Goal: Feedback & Contribution: Submit feedback/report problem

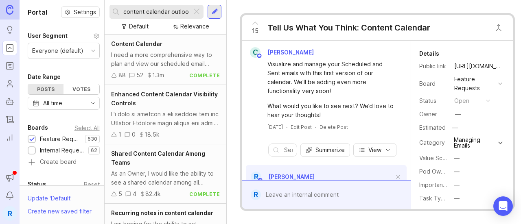
scroll to position [194, 0]
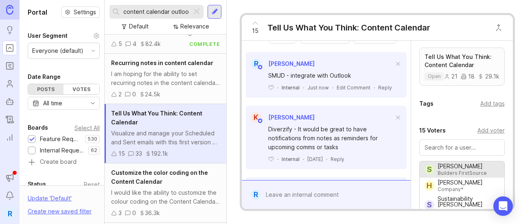
click at [155, 11] on input "content calendar outlook" at bounding box center [155, 11] width 65 height 9
type input "live updates in progress"
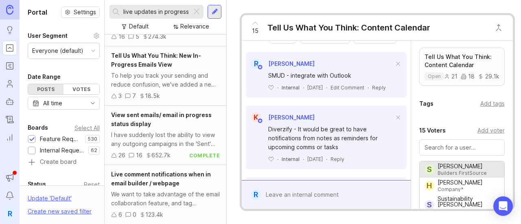
scroll to position [33, 0]
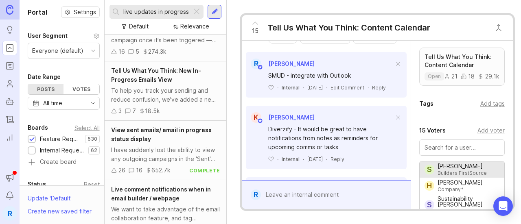
click at [175, 97] on div "To help you track your sending and reduce confusion, we've added a new "In-Prog…" at bounding box center [165, 95] width 109 height 18
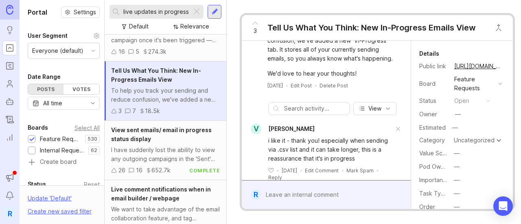
scroll to position [81, 0]
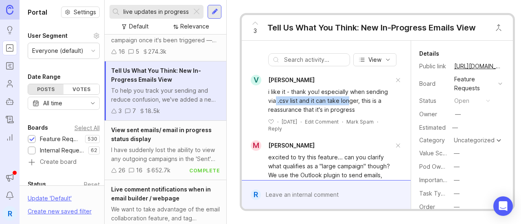
drag, startPoint x: 279, startPoint y: 106, endPoint x: 348, endPoint y: 120, distance: 70.5
click at [350, 112] on div "i like it - thank you! especially when sending via .csv list and it can take lo…" at bounding box center [330, 100] width 125 height 27
click at [348, 114] on div "i like it - thank you! especially when sending via .csv list and it can take lo…" at bounding box center [330, 100] width 125 height 27
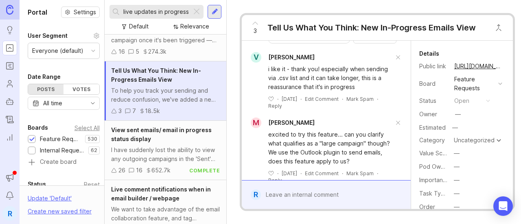
scroll to position [122, 0]
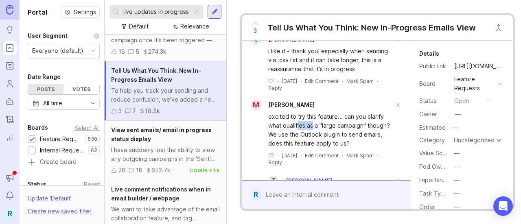
drag, startPoint x: 297, startPoint y: 132, endPoint x: 339, endPoint y: 151, distance: 45.3
click at [334, 141] on div "excited to try this feature... can you clarify what qualifies as a "large campa…" at bounding box center [330, 130] width 125 height 36
click at [339, 148] on div "excited to try this feature... can you clarify what qualifies as a "large campa…" at bounding box center [330, 130] width 125 height 36
drag, startPoint x: 341, startPoint y: 126, endPoint x: 328, endPoint y: 119, distance: 14.4
click at [338, 116] on div "M [PERSON_NAME] excited to try this feature... can you clarify what qualifies a…" at bounding box center [326, 172] width 160 height 144
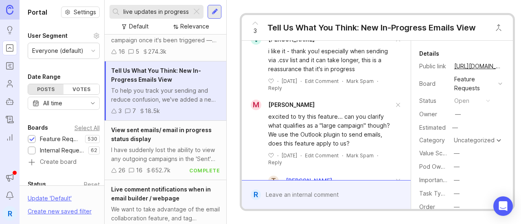
click at [328, 119] on div "excited to try this feature... can you clarify what qualifies as a "large campa…" at bounding box center [326, 138] width 160 height 56
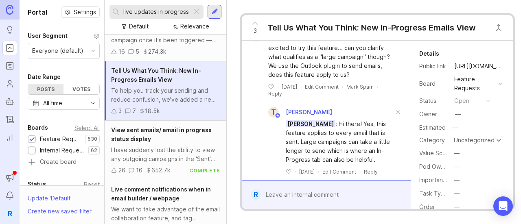
scroll to position [203, 0]
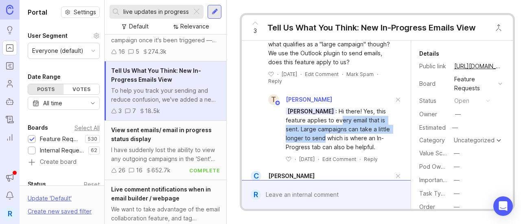
drag, startPoint x: 340, startPoint y: 129, endPoint x: 338, endPoint y: 147, distance: 17.7
click at [338, 147] on div "[PERSON_NAME] : Hi there! Yes, this feature applies to every email that is sent…" at bounding box center [339, 129] width 107 height 45
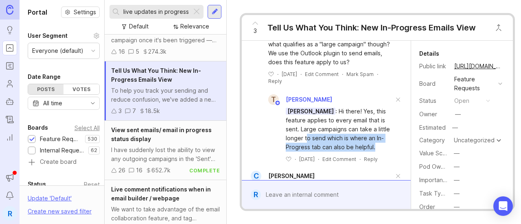
drag, startPoint x: 322, startPoint y: 164, endPoint x: 320, endPoint y: 142, distance: 22.1
click at [320, 142] on div "[PERSON_NAME] : Hi there! Yes, this feature applies to every email that is sent…" at bounding box center [339, 129] width 107 height 45
click at [310, 152] on div "[PERSON_NAME] : Hi there! Yes, this feature applies to every email that is sent…" at bounding box center [339, 129] width 107 height 45
drag, startPoint x: 316, startPoint y: 164, endPoint x: 315, endPoint y: 146, distance: 18.3
click at [315, 146] on div "[PERSON_NAME] : Hi there! Yes, this feature applies to every email that is sent…" at bounding box center [339, 129] width 107 height 45
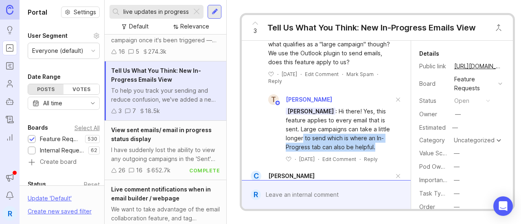
click at [325, 152] on div "[PERSON_NAME] : Hi there! Yes, this feature applies to every email that is sent…" at bounding box center [339, 129] width 107 height 45
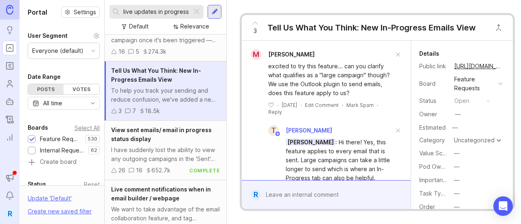
scroll to position [163, 0]
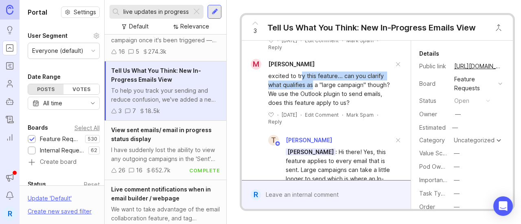
drag, startPoint x: 301, startPoint y: 87, endPoint x: 312, endPoint y: 96, distance: 14.4
click at [312, 96] on div "excited to try this feature... can you clarify what qualifies as a "large campa…" at bounding box center [330, 90] width 125 height 36
click at [350, 96] on div "excited to try this feature... can you clarify what qualifies as a "large campa…" at bounding box center [330, 90] width 125 height 36
drag, startPoint x: 352, startPoint y: 111, endPoint x: 351, endPoint y: 107, distance: 4.5
click at [351, 107] on div "excited to try this feature... can you clarify what qualifies as a "large campa…" at bounding box center [330, 90] width 125 height 36
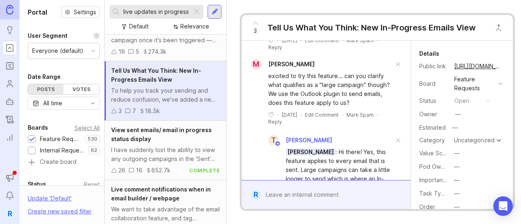
click at [351, 107] on div "excited to try this feature... can you clarify what qualifies as a "large campa…" at bounding box center [330, 90] width 125 height 36
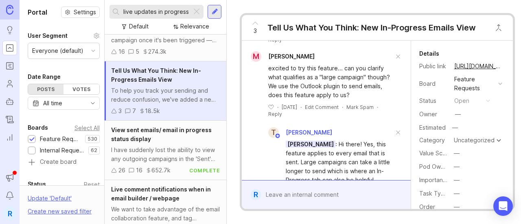
scroll to position [203, 0]
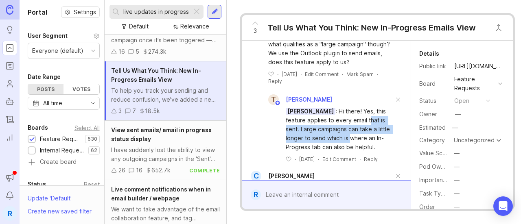
drag, startPoint x: 368, startPoint y: 125, endPoint x: 362, endPoint y: 143, distance: 19.6
click at [362, 143] on div "[PERSON_NAME] : Hi there! Yes, this feature applies to every email that is sent…" at bounding box center [339, 129] width 107 height 45
click at [361, 143] on div "[PERSON_NAME] : Hi there! Yes, this feature applies to every email that is sent…" at bounding box center [339, 129] width 107 height 45
drag, startPoint x: 356, startPoint y: 150, endPoint x: 318, endPoint y: 141, distance: 39.4
click at [318, 141] on div "[PERSON_NAME] : Hi there! Yes, this feature applies to every email that is sent…" at bounding box center [339, 129] width 107 height 45
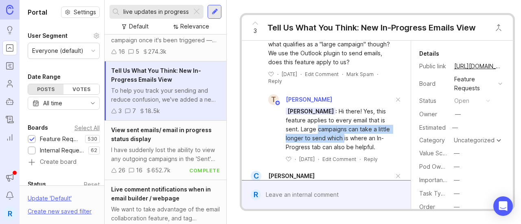
click at [318, 141] on div "[PERSON_NAME] : Hi there! Yes, this feature applies to every email that is sent…" at bounding box center [339, 129] width 107 height 45
drag, startPoint x: 318, startPoint y: 141, endPoint x: 319, endPoint y: 154, distance: 13.1
click at [319, 152] on div "[PERSON_NAME] : Hi there! Yes, this feature applies to every email that is sent…" at bounding box center [339, 129] width 107 height 45
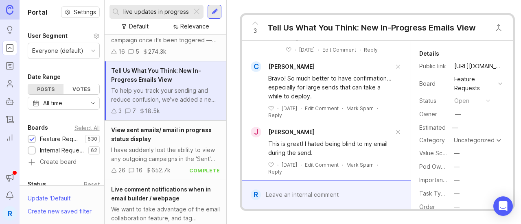
scroll to position [366, 0]
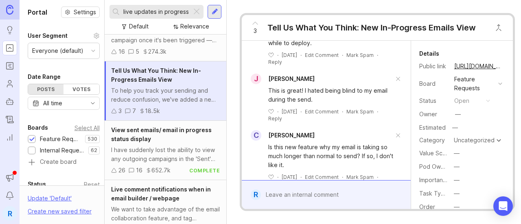
click at [326, 48] on div "Bravo! So much better to have confirmation... especially for large sends that c…" at bounding box center [330, 34] width 125 height 27
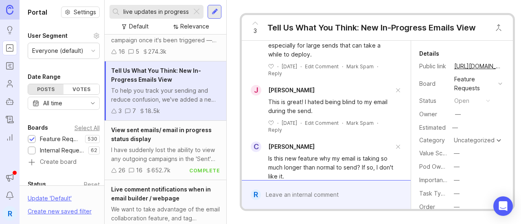
scroll to position [326, 0]
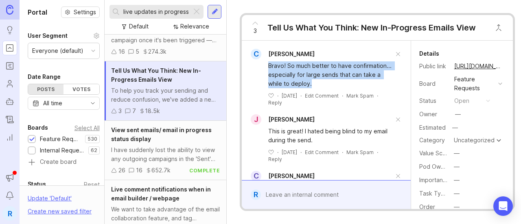
drag, startPoint x: 357, startPoint y: 104, endPoint x: 306, endPoint y: 88, distance: 54.1
click at [262, 91] on div "Bravo! So much better to have confirmation... especially for large sends that c…" at bounding box center [326, 82] width 160 height 47
click at [313, 87] on div "Bravo! So much better to have confirmation... especially for large sends that c…" at bounding box center [330, 74] width 125 height 27
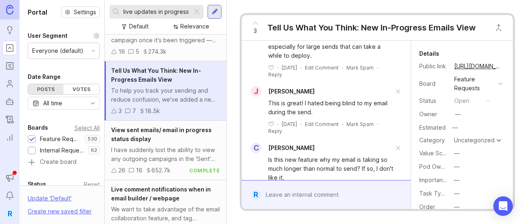
scroll to position [366, 0]
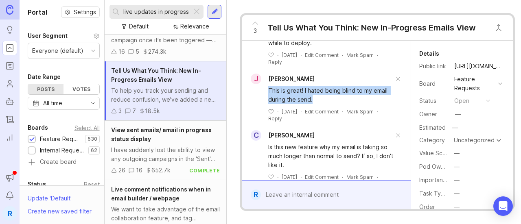
drag, startPoint x: 267, startPoint y: 117, endPoint x: 319, endPoint y: 126, distance: 52.8
click at [319, 122] on div "This is great! I hated being blind to my email during the send. ﻿ · [DATE] · Ed…" at bounding box center [326, 103] width 160 height 38
click at [319, 104] on div "This is great! I hated being blind to my email during the send." at bounding box center [330, 95] width 125 height 18
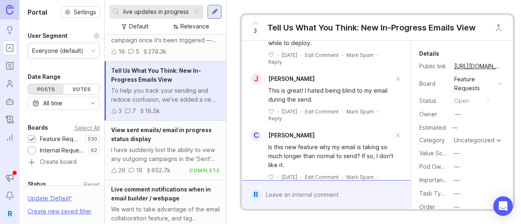
click at [298, 104] on div "This is great! I hated being blind to my email during the send." at bounding box center [330, 95] width 125 height 18
click at [297, 104] on div "This is great! I hated being blind to my email during the send." at bounding box center [330, 95] width 125 height 18
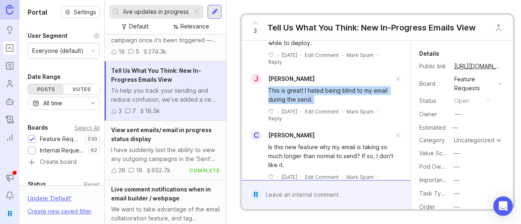
scroll to position [407, 0]
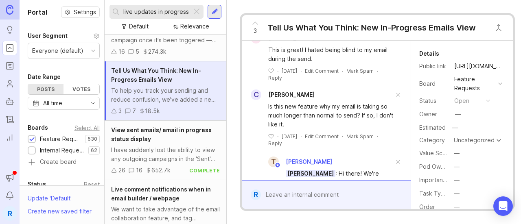
click at [323, 129] on div "Is this new feature why my email is taking so much longer than normal to send? …" at bounding box center [330, 115] width 125 height 27
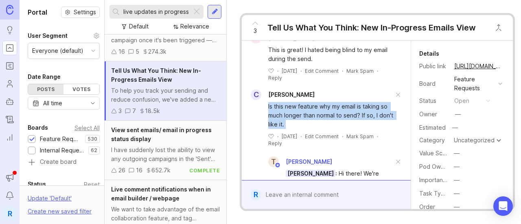
click at [323, 129] on div "Is this new feature why my email is taking so much longer than normal to send? …" at bounding box center [330, 115] width 125 height 27
click at [322, 129] on div "Is this new feature why my email is taking so much longer than normal to send? …" at bounding box center [330, 115] width 125 height 27
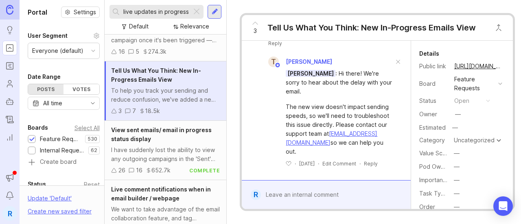
scroll to position [529, 0]
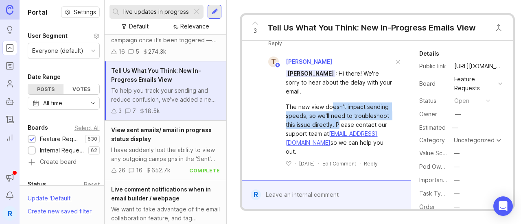
drag, startPoint x: 332, startPoint y: 105, endPoint x: 339, endPoint y: 129, distance: 24.5
click at [339, 129] on div "The new view doesn't impact sending speeds, so we'll need to troubleshoot this …" at bounding box center [339, 130] width 107 height 54
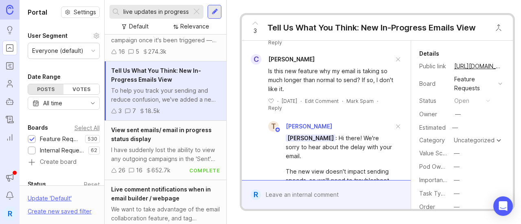
scroll to position [443, 0]
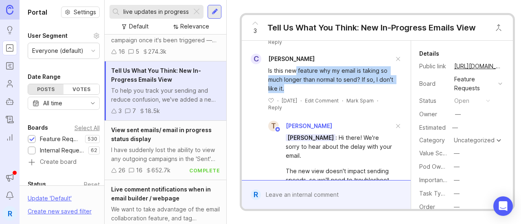
drag, startPoint x: 296, startPoint y: 92, endPoint x: 331, endPoint y: 109, distance: 38.9
click at [331, 93] on div "Is this new feature why my email is taking so much longer than normal to send? …" at bounding box center [330, 79] width 125 height 27
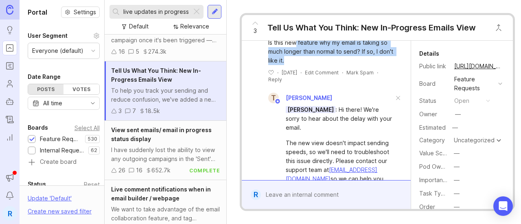
scroll to position [471, 0]
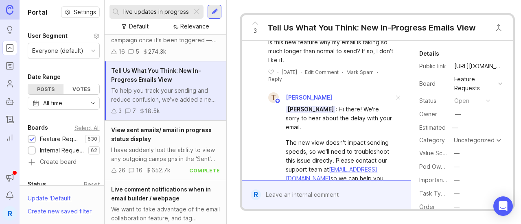
click at [349, 132] on div "[PERSON_NAME] : Hi there! We're sorry to hear about the delay with your email." at bounding box center [339, 118] width 107 height 27
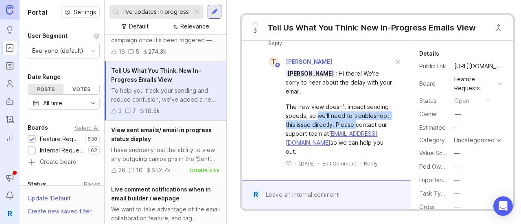
drag, startPoint x: 317, startPoint y: 99, endPoint x: 356, endPoint y: 115, distance: 42.3
click at [356, 115] on div "The new view doesn't impact sending speeds, so we'll need to troubleshoot this …" at bounding box center [339, 130] width 107 height 54
drag, startPoint x: 350, startPoint y: 125, endPoint x: 345, endPoint y: 104, distance: 21.3
click at [345, 104] on div "The new view doesn't impact sending speeds, so we'll need to troubleshoot this …" at bounding box center [339, 130] width 107 height 54
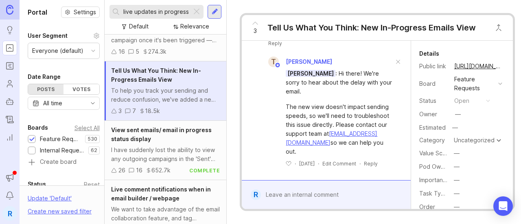
click at [315, 103] on div "The new view doesn't impact sending speeds, so we'll need to troubleshoot this …" at bounding box center [339, 130] width 107 height 54
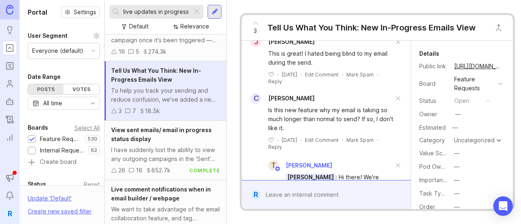
scroll to position [403, 0]
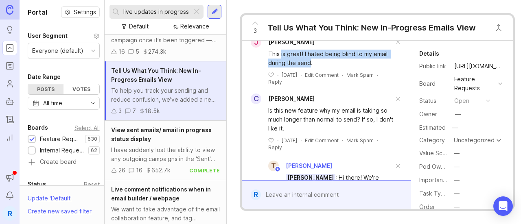
drag, startPoint x: 282, startPoint y: 79, endPoint x: 311, endPoint y: 87, distance: 30.5
click at [311, 68] on div "This is great! I hated being blind to my email during the send." at bounding box center [330, 59] width 125 height 18
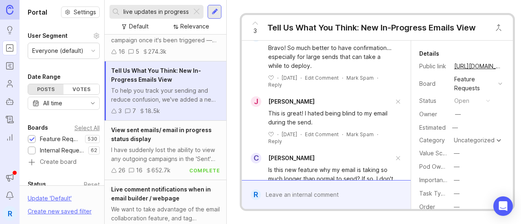
scroll to position [340, 0]
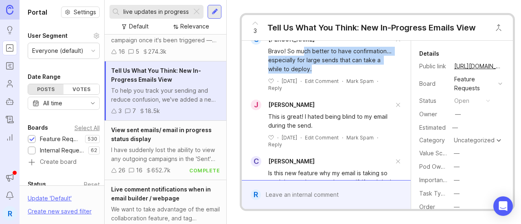
drag, startPoint x: 304, startPoint y: 76, endPoint x: 359, endPoint y: 90, distance: 57.6
click at [359, 74] on div "Bravo! So much better to have confirmation... especially for large sends that c…" at bounding box center [330, 60] width 125 height 27
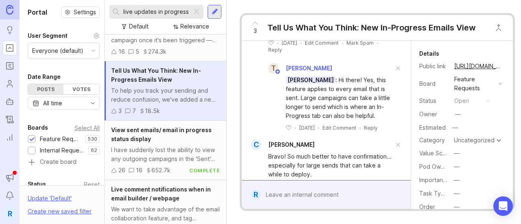
scroll to position [235, 0]
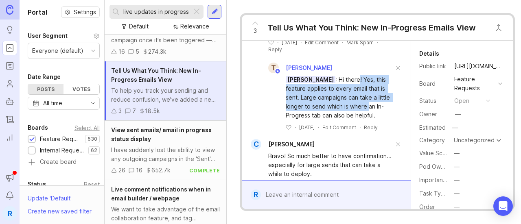
drag, startPoint x: 352, startPoint y: 90, endPoint x: 380, endPoint y: 119, distance: 40.3
click at [380, 119] on div "[PERSON_NAME] : Hi there! Yes, this feature applies to every email that is sent…" at bounding box center [339, 97] width 107 height 45
click at [341, 110] on div "[PERSON_NAME] : Hi there! Yes, this feature applies to every email that is sent…" at bounding box center [339, 97] width 107 height 45
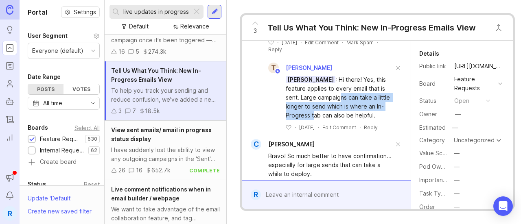
drag, startPoint x: 330, startPoint y: 120, endPoint x: 339, endPoint y: 108, distance: 14.7
click at [339, 108] on div "[PERSON_NAME] : Hi there! Yes, this feature applies to every email that is sent…" at bounding box center [339, 97] width 107 height 45
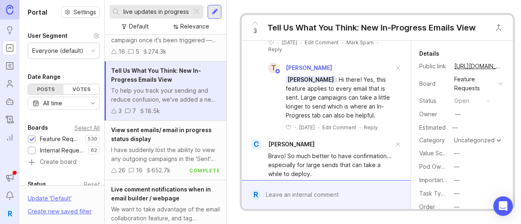
drag, startPoint x: 339, startPoint y: 108, endPoint x: 329, endPoint y: 98, distance: 14.4
click at [329, 98] on div "[PERSON_NAME] : Hi there! Yes, this feature applies to every email that is sent…" at bounding box center [339, 97] width 107 height 45
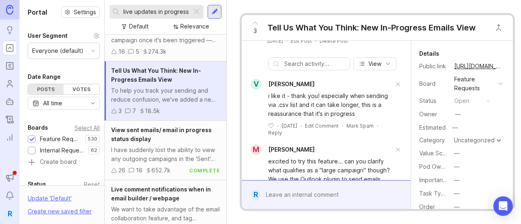
scroll to position [72, 0]
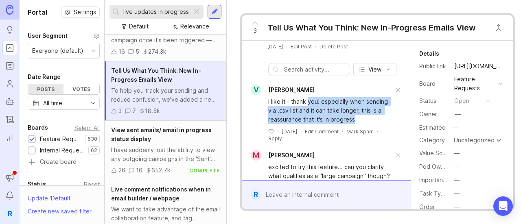
drag, startPoint x: 308, startPoint y: 111, endPoint x: 371, endPoint y: 127, distance: 64.5
click at [371, 124] on div "i like it - thank you! especially when sending via .csv list and it can take lo…" at bounding box center [330, 110] width 125 height 27
click at [351, 120] on div "i like it - thank you! especially when sending via .csv list and it can take lo…" at bounding box center [330, 110] width 125 height 27
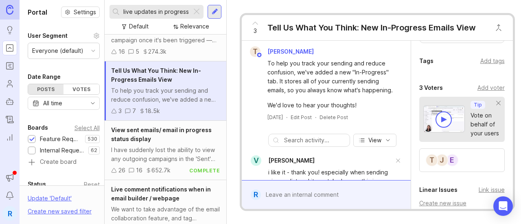
scroll to position [240, 0]
click at [481, 84] on div "Add voter" at bounding box center [490, 87] width 27 height 9
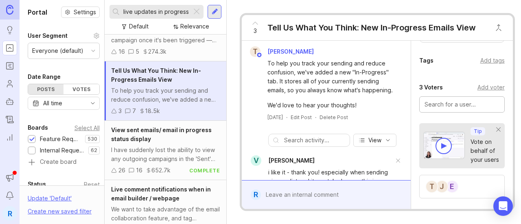
click at [464, 103] on input "text" at bounding box center [461, 104] width 75 height 9
type input "chg heak"
click at [448, 66] on div "Tags Add tags" at bounding box center [462, 63] width 102 height 14
click at [323, 188] on div at bounding box center [332, 194] width 142 height 15
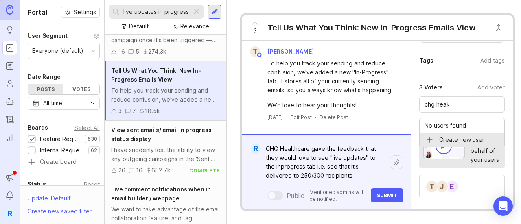
click at [271, 163] on textarea "CHG Healthcare gave the feedback that they would love to see "live updates" to …" at bounding box center [325, 162] width 129 height 42
type textarea "CHG Healthcare gave the feedback that they would love to see "live updates" to …"
click at [385, 192] on span "Submit" at bounding box center [387, 195] width 20 height 6
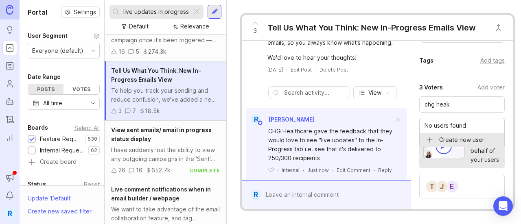
scroll to position [0, 0]
